Goal: Navigation & Orientation: Find specific page/section

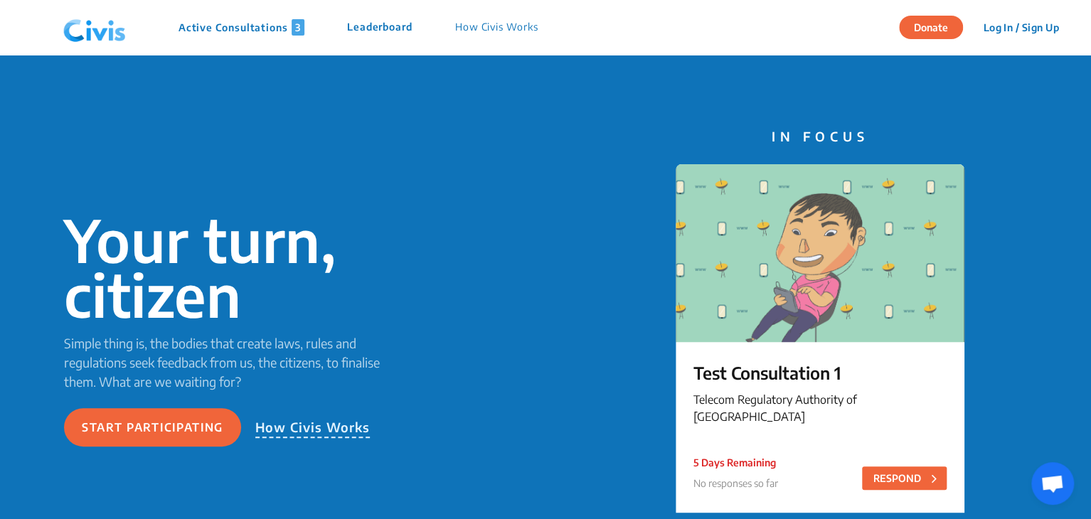
click at [207, 25] on p "Active Consultations 3" at bounding box center [241, 27] width 126 height 16
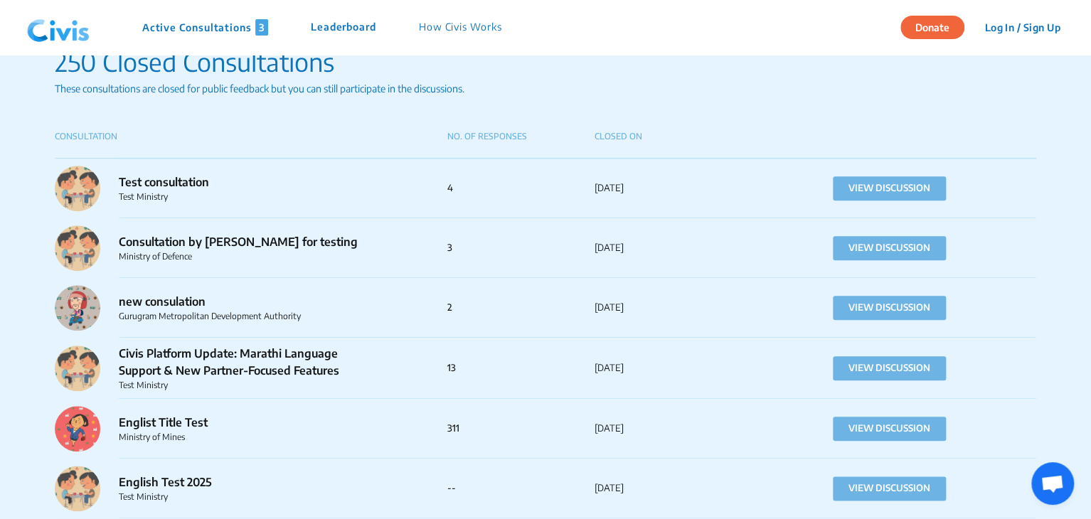
scroll to position [560, 0]
click at [57, 39] on img at bounding box center [58, 27] width 74 height 43
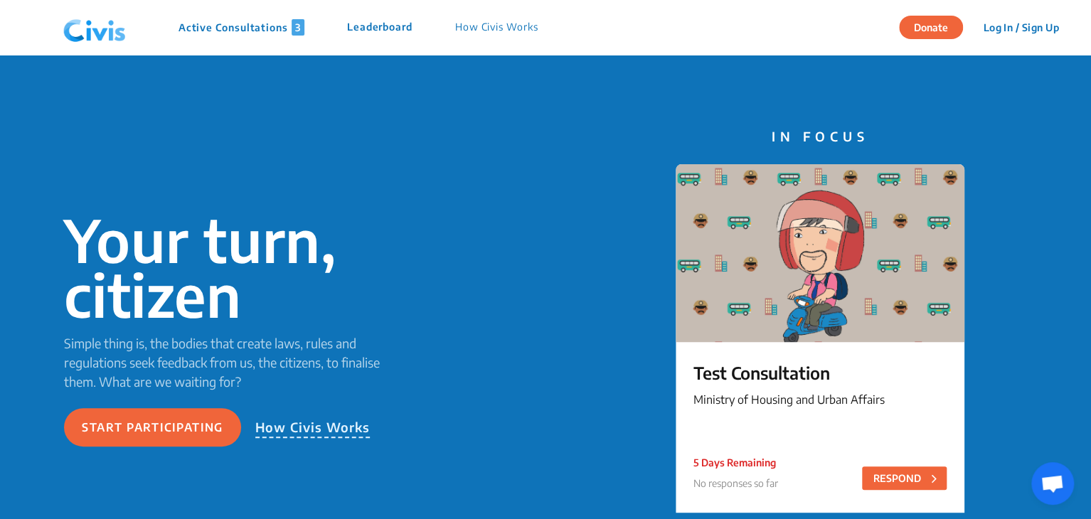
click at [107, 24] on img at bounding box center [95, 27] width 74 height 43
